Goal: Find specific page/section: Find specific page/section

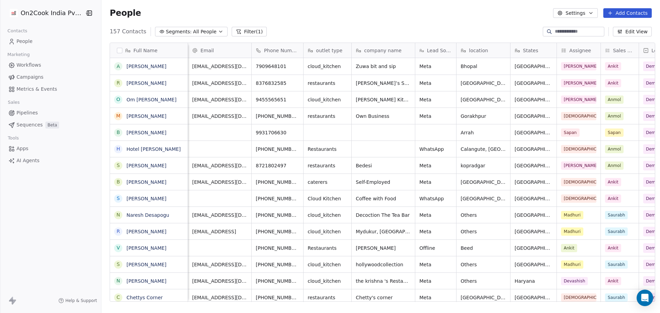
scroll to position [270, 557]
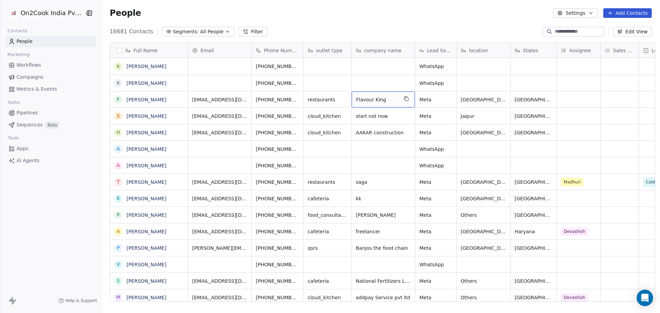
click at [383, 100] on span "Flavour King" at bounding box center [377, 99] width 42 height 7
drag, startPoint x: 304, startPoint y: 98, endPoint x: 370, endPoint y: 100, distance: 65.4
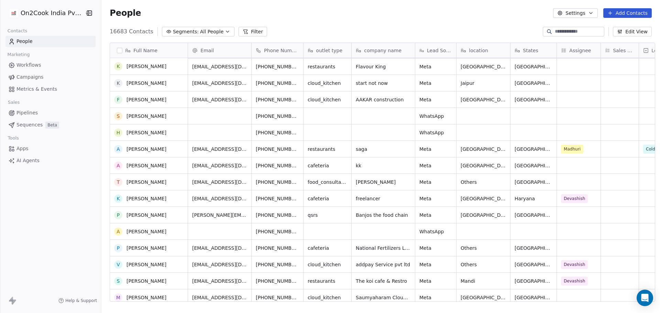
scroll to position [33, 0]
click at [400, 215] on span "Banjos the food chain" at bounding box center [382, 215] width 52 height 7
